Goal: Transaction & Acquisition: Purchase product/service

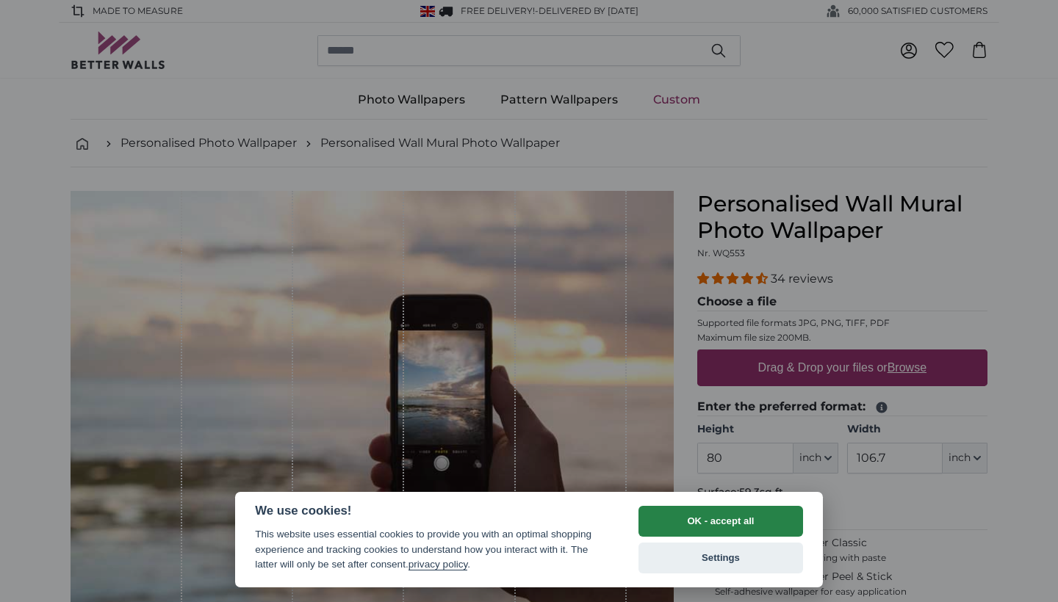
click at [695, 525] on button "OK - accept all" at bounding box center [720, 521] width 165 height 31
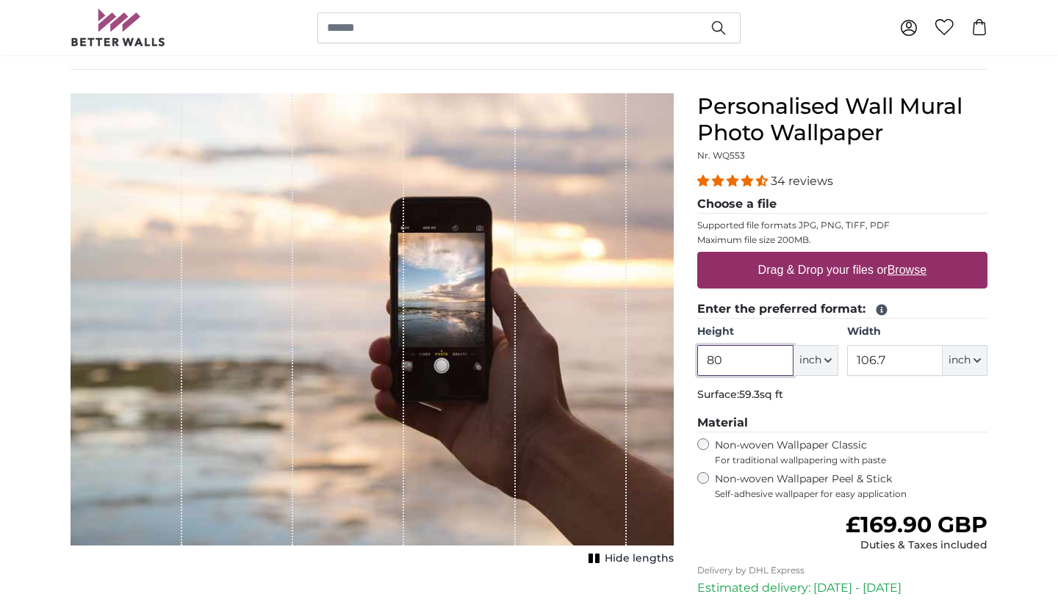
scroll to position [101, 0]
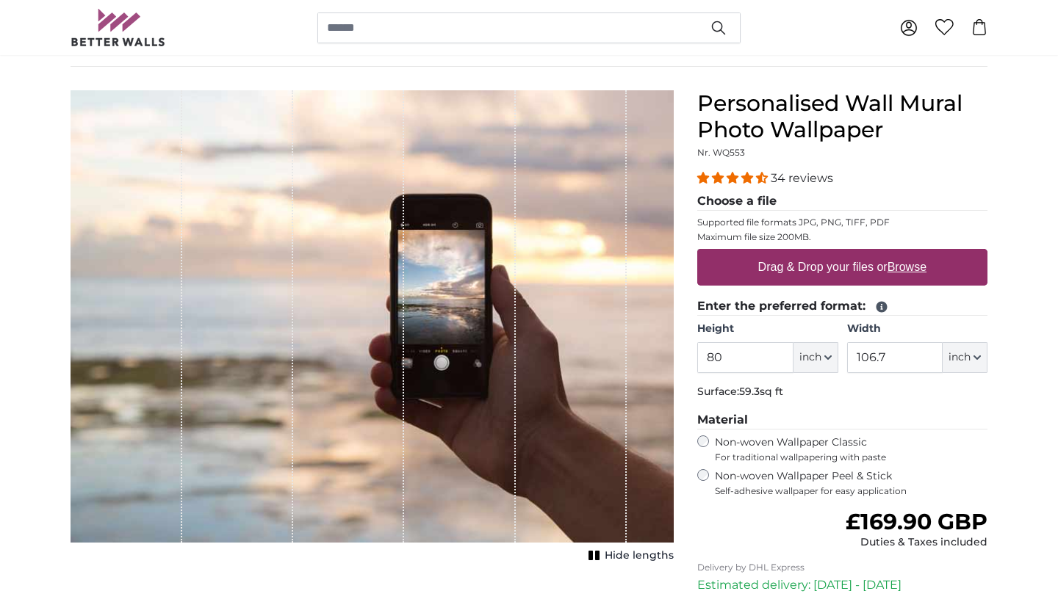
click at [849, 268] on label "Drag & Drop your files or Browse" at bounding box center [842, 267] width 180 height 29
click at [849, 253] on input "Drag & Drop your files or Browse" at bounding box center [842, 251] width 290 height 4
type input "**********"
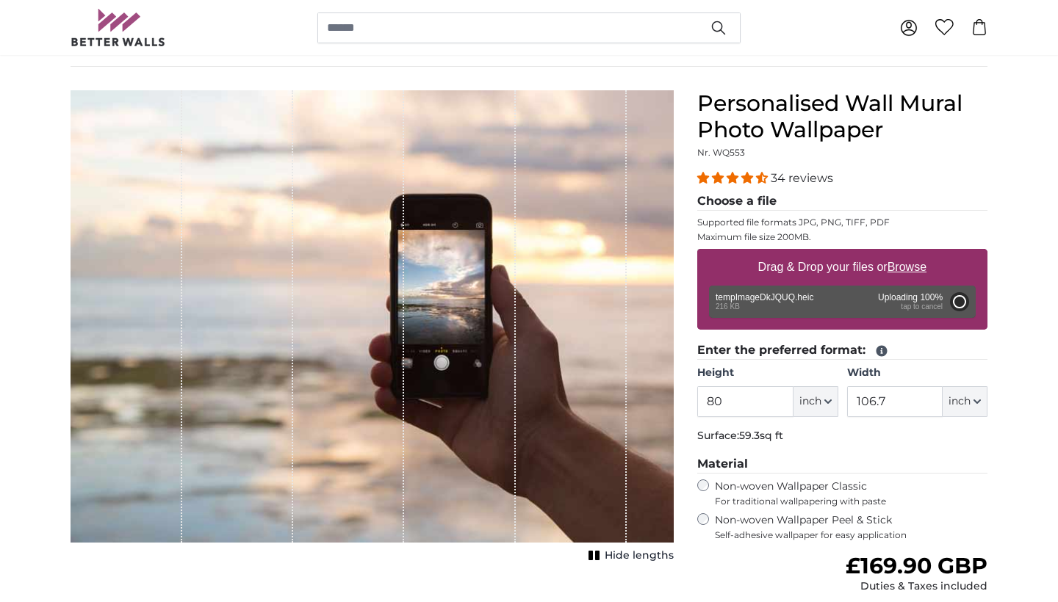
type input "106.4"
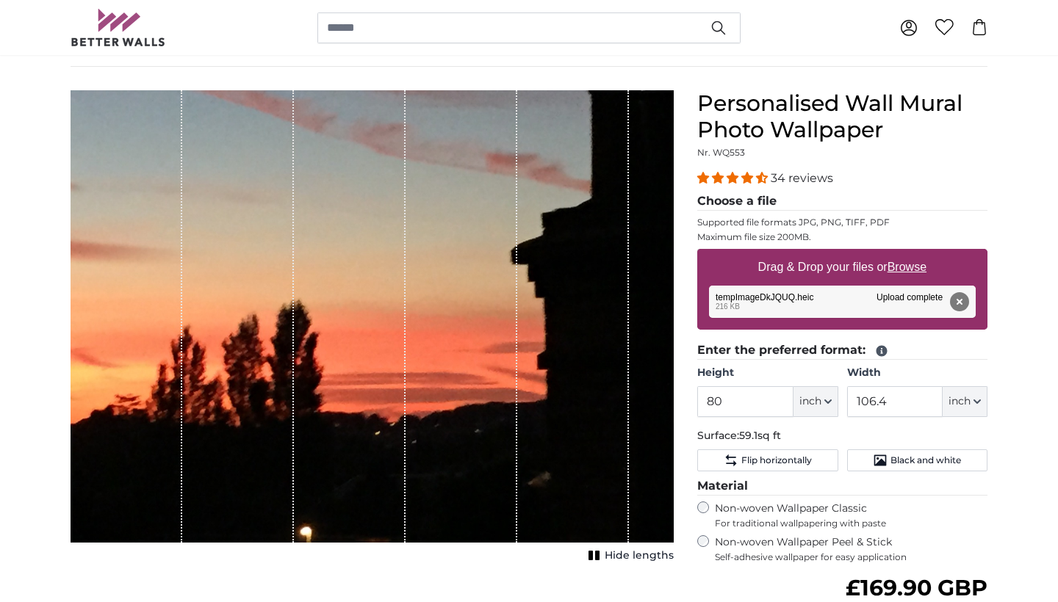
click at [816, 403] on span "inch" at bounding box center [810, 401] width 22 height 15
drag, startPoint x: 747, startPoint y: 405, endPoint x: 708, endPoint y: 398, distance: 39.5
click at [707, 398] on input "80" at bounding box center [744, 401] width 95 height 31
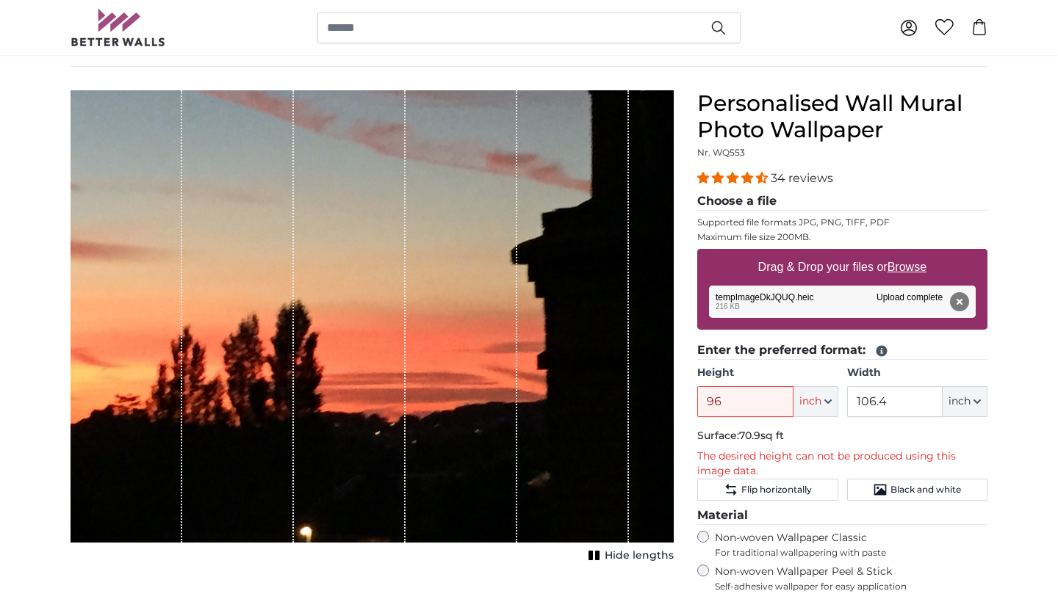
click at [904, 428] on fieldset "Enter the preferred format: Height 96 ft inch Centimeter (cm) Inches (inch) Fee…" at bounding box center [842, 421] width 290 height 159
drag, startPoint x: 891, startPoint y: 403, endPoint x: 854, endPoint y: 402, distance: 37.5
click at [854, 401] on input "106.4" at bounding box center [894, 401] width 95 height 31
click at [965, 401] on span "inch" at bounding box center [959, 401] width 22 height 15
click at [958, 439] on link "Centimeter (cm)" at bounding box center [965, 441] width 129 height 26
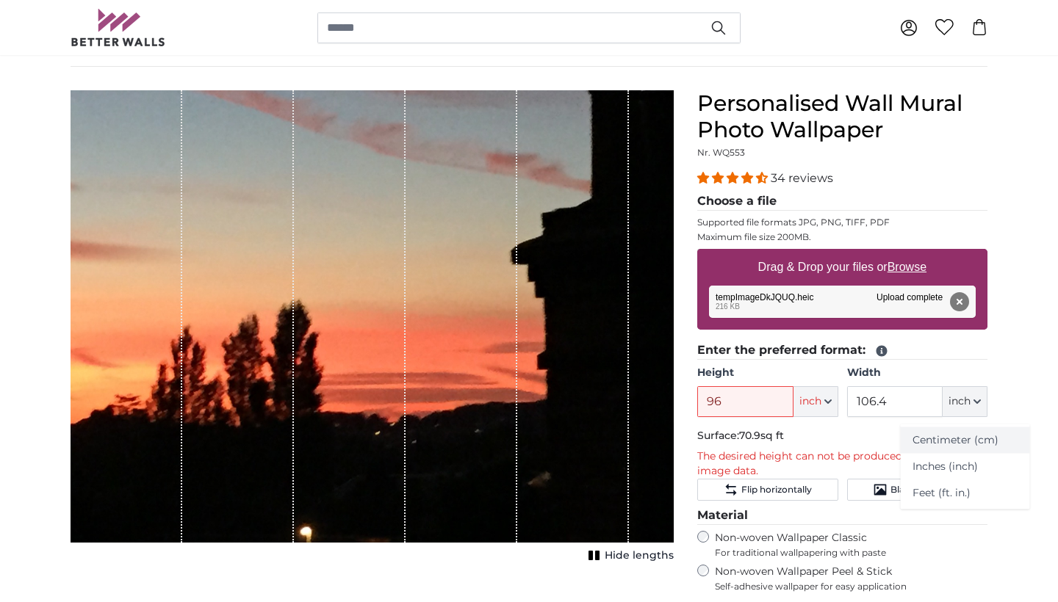
type input "203.2"
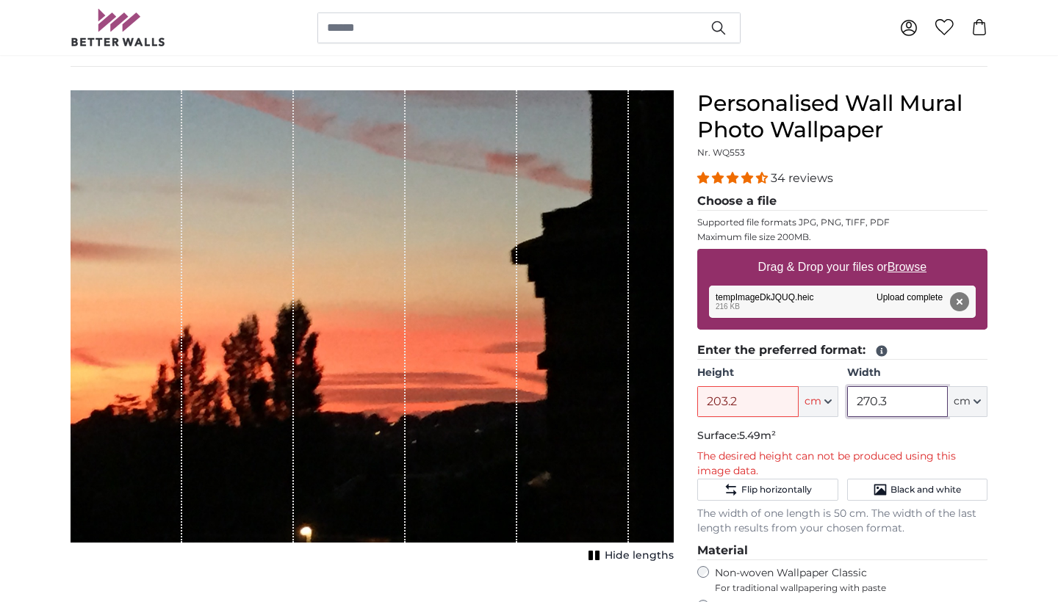
drag, startPoint x: 891, startPoint y: 401, endPoint x: 854, endPoint y: 403, distance: 37.5
click at [854, 403] on input "270.3" at bounding box center [897, 401] width 101 height 31
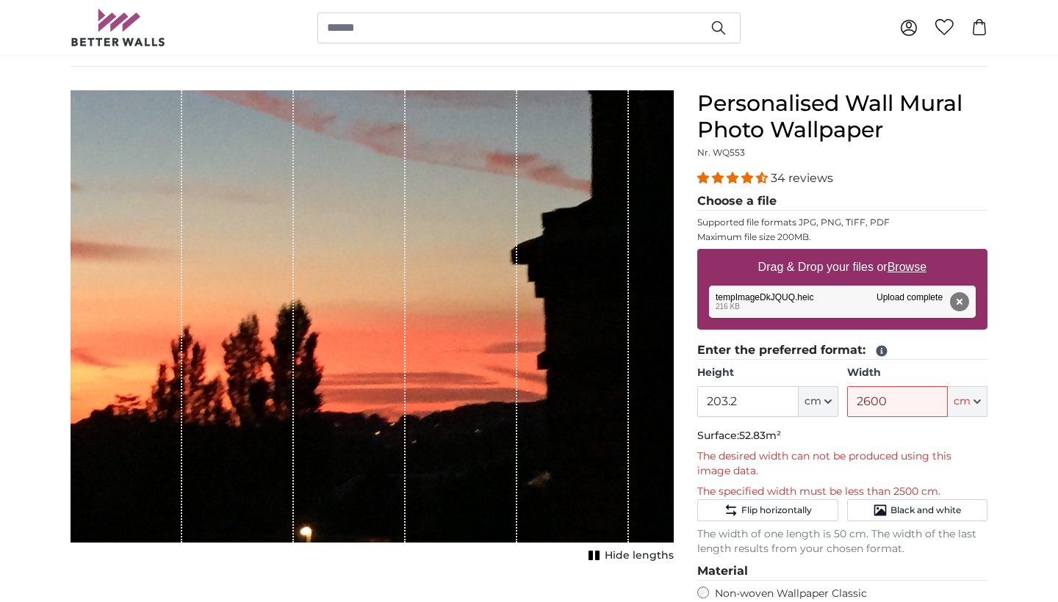
click at [854, 438] on p "Surface: 52.83m²" at bounding box center [842, 436] width 290 height 15
drag, startPoint x: 887, startPoint y: 400, endPoint x: 863, endPoint y: 403, distance: 23.6
click at [863, 403] on input "2600" at bounding box center [897, 401] width 101 height 31
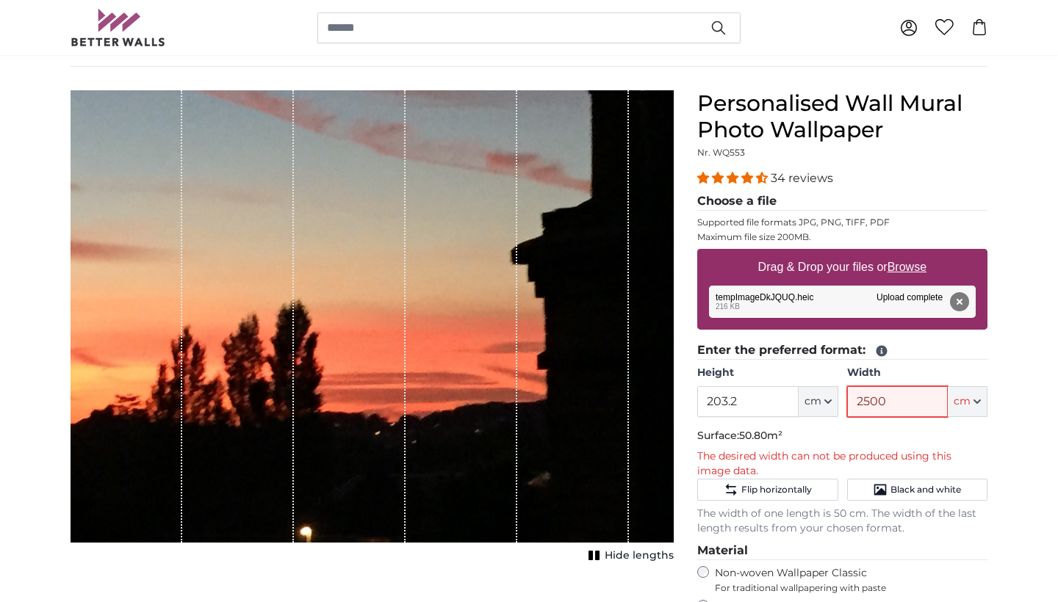
type input "2500"
click at [967, 442] on p "Surface: 50.80m²" at bounding box center [842, 436] width 290 height 15
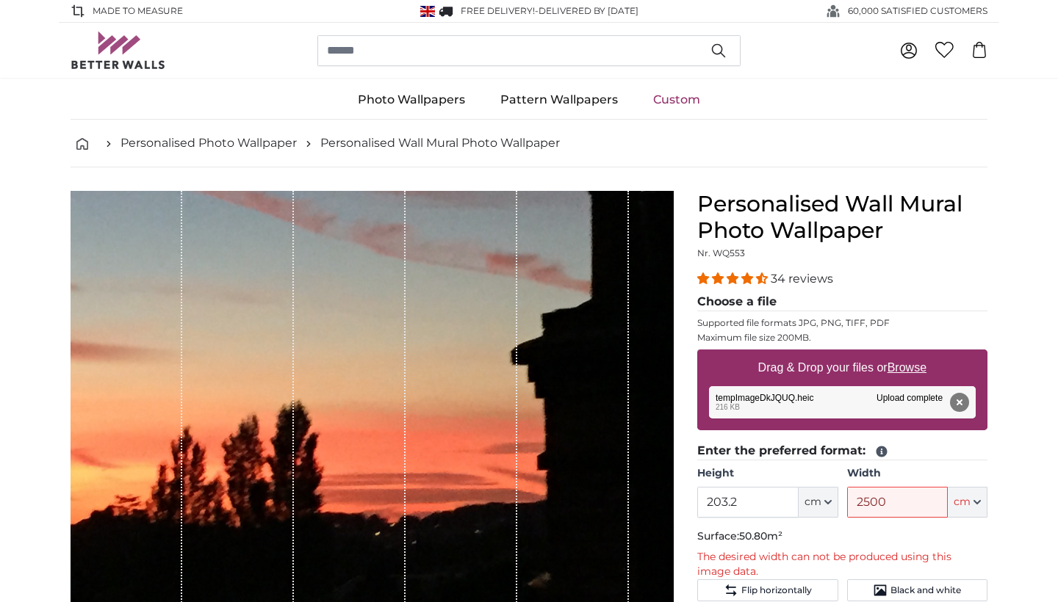
scroll to position [0, 0]
click at [959, 400] on button "Remove" at bounding box center [959, 402] width 19 height 19
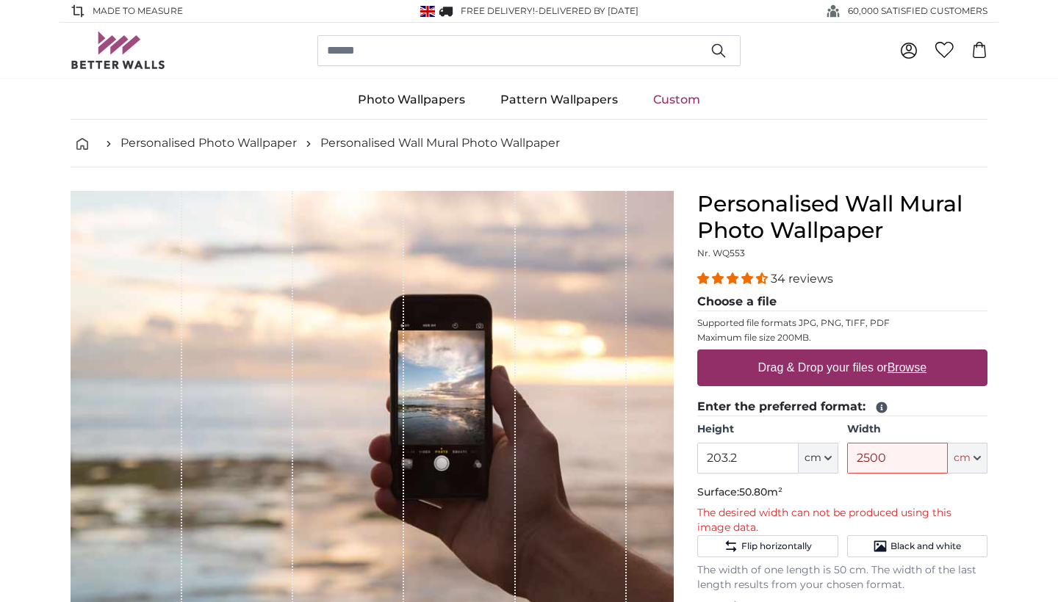
click at [843, 369] on label "Drag & Drop your files or Browse" at bounding box center [842, 367] width 180 height 29
click at [843, 354] on input "Drag & Drop your files or Browse" at bounding box center [842, 352] width 290 height 4
type input "**********"
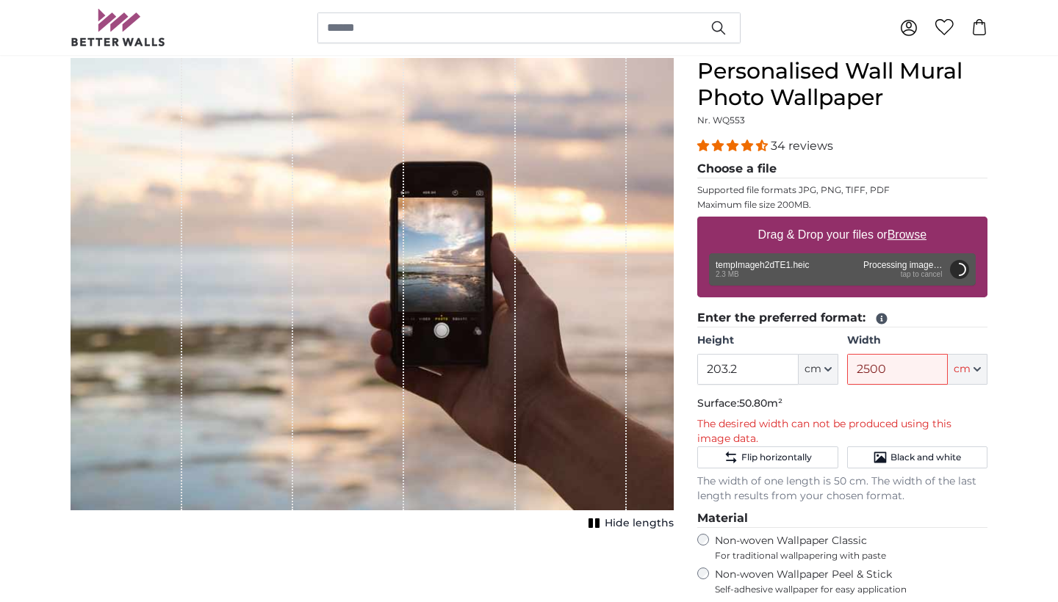
scroll to position [135, 0]
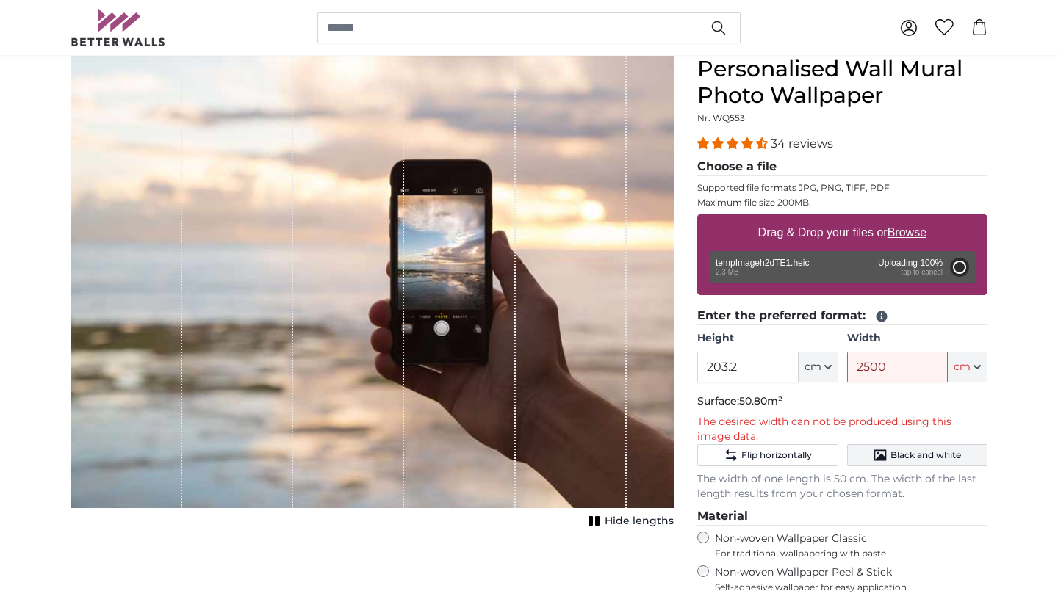
type input "200"
type input "266"
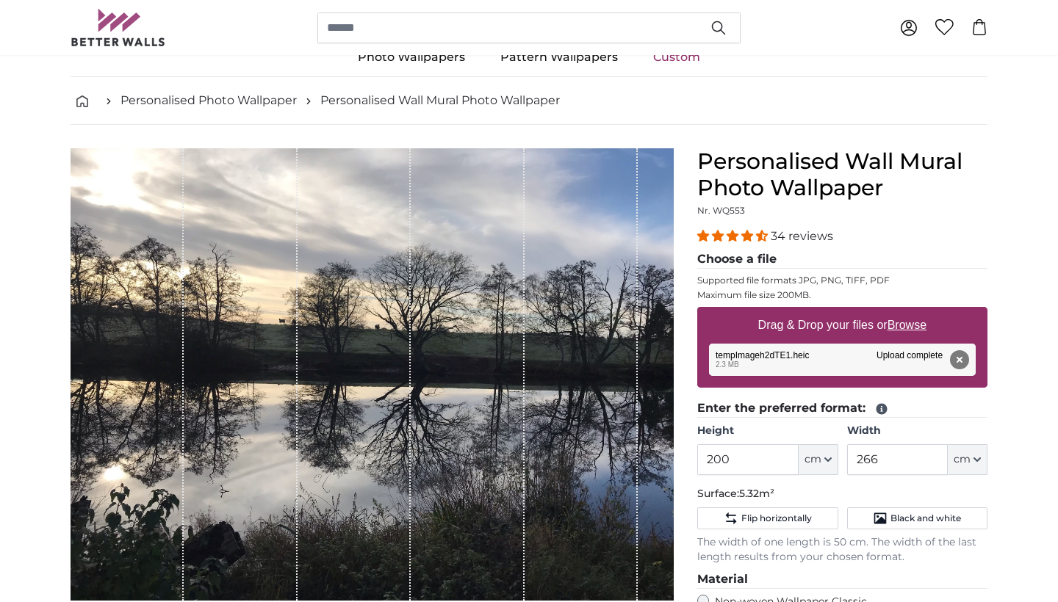
scroll to position [40, 0]
